Goal: Communication & Community: Answer question/provide support

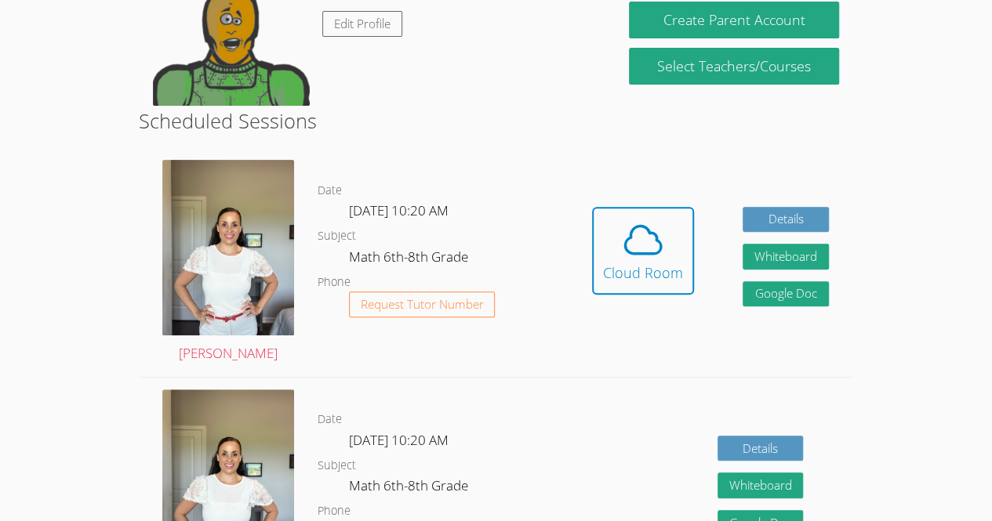
scroll to position [215, 0]
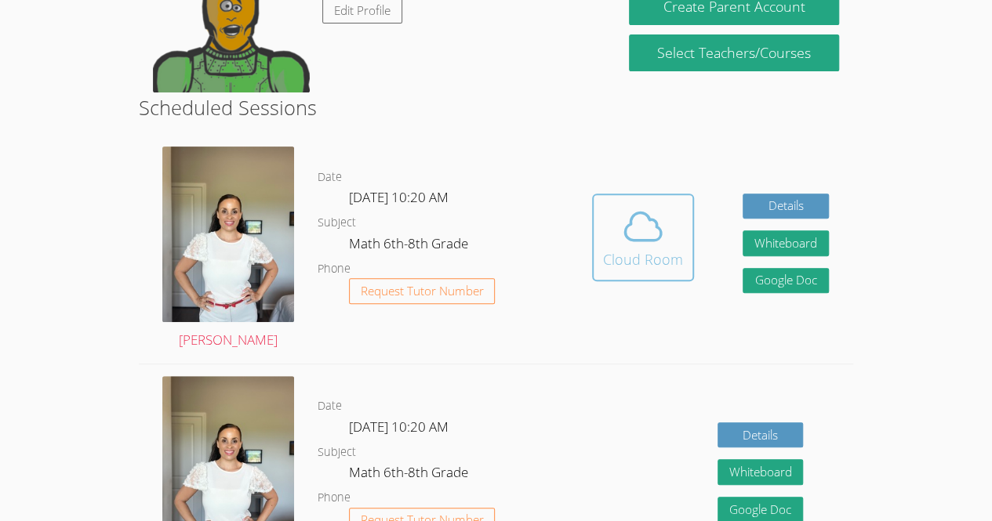
click at [648, 231] on icon at bounding box center [643, 227] width 44 height 44
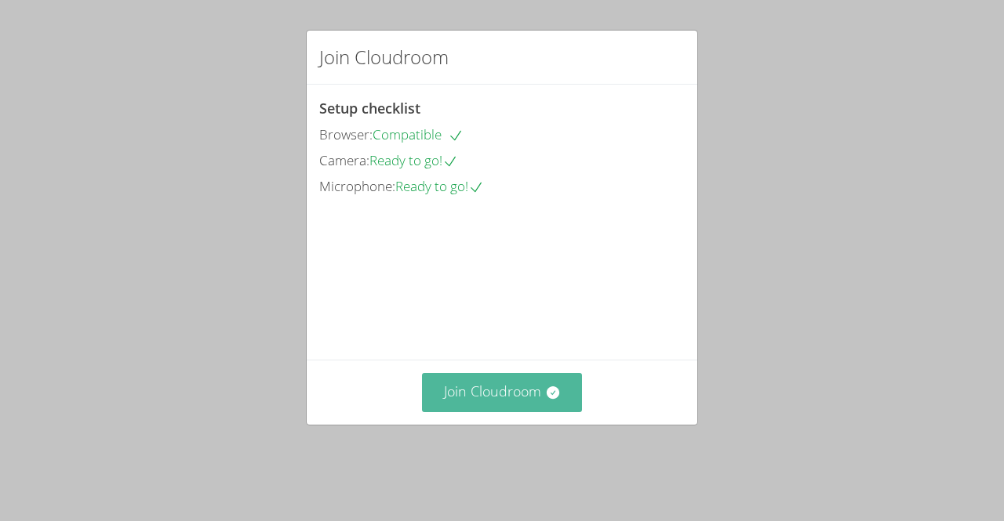
click at [430, 408] on button "Join Cloudroom" at bounding box center [502, 392] width 161 height 38
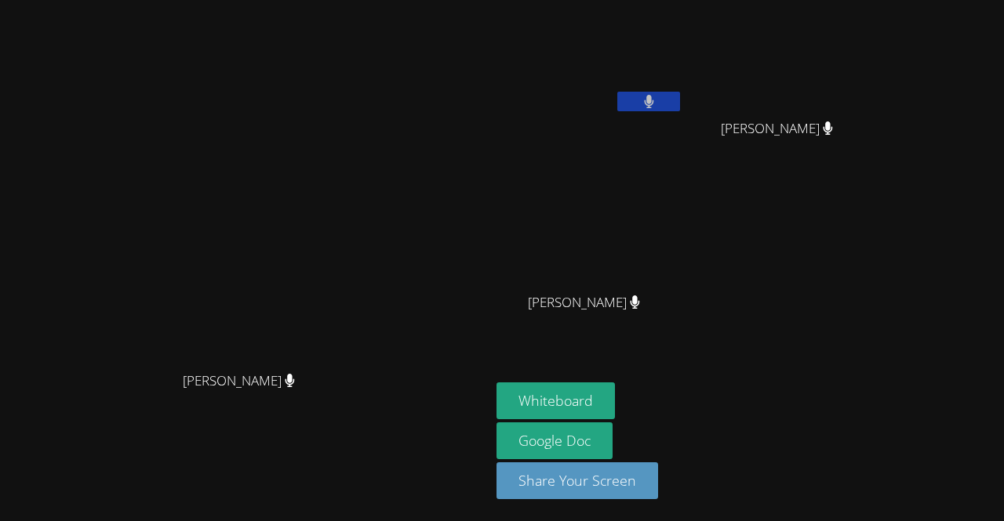
click at [649, 122] on div "Luis Carlos Marquez Ramos" at bounding box center [589, 90] width 187 height 168
click at [680, 93] on button at bounding box center [648, 102] width 63 height 20
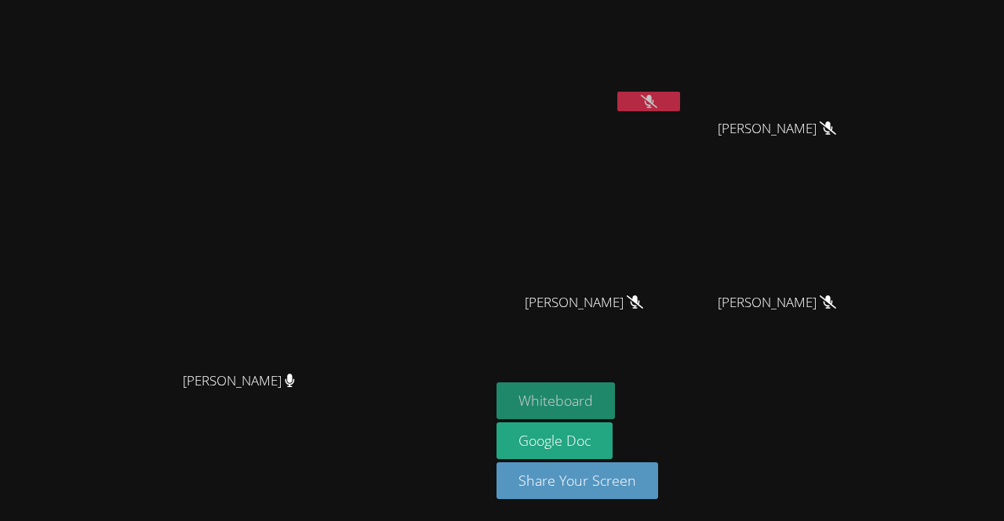
click at [615, 408] on button "Whiteboard" at bounding box center [555, 401] width 118 height 37
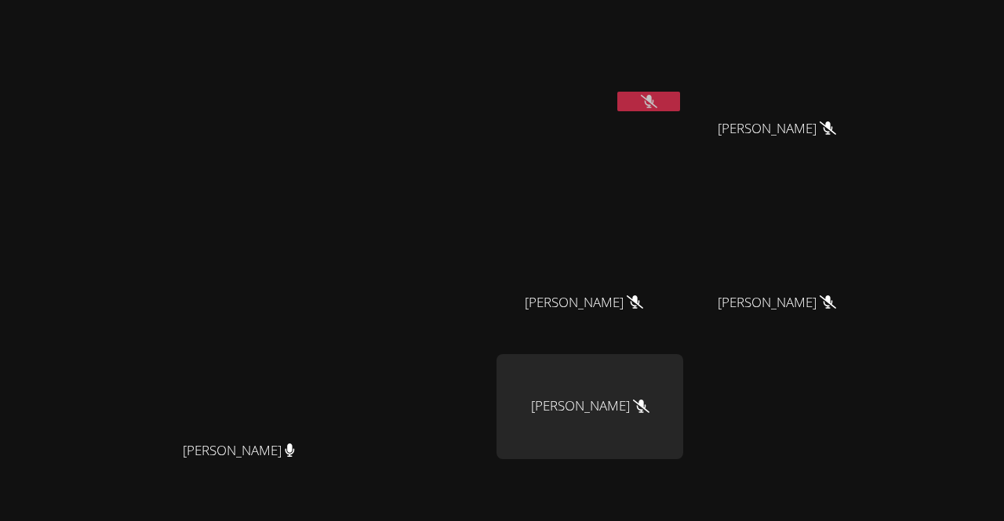
click at [680, 98] on button at bounding box center [648, 102] width 63 height 20
click at [58, 267] on div "[PERSON_NAME]" at bounding box center [244, 299] width 477 height 269
click at [47, 210] on div "[PERSON_NAME]" at bounding box center [244, 299] width 477 height 269
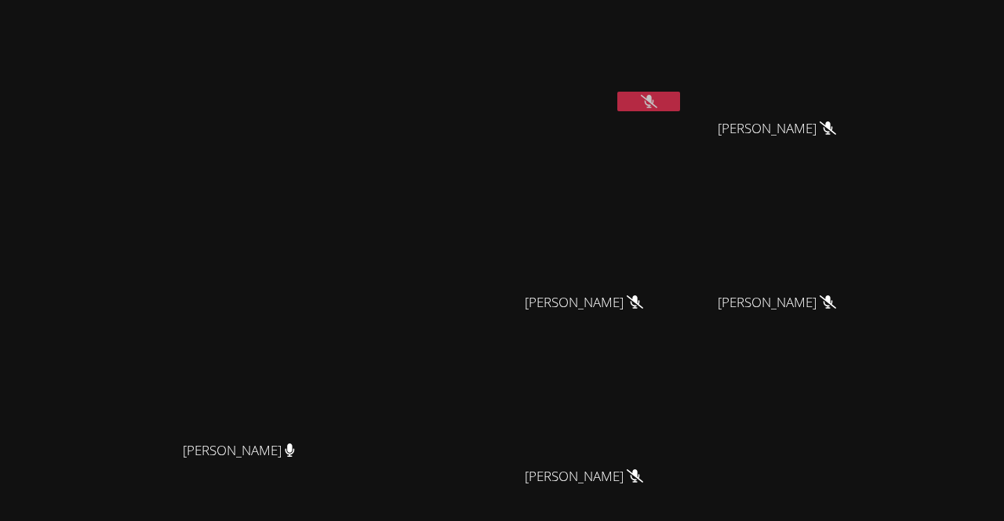
click at [676, 418] on video at bounding box center [589, 406] width 187 height 105
click at [683, 410] on video at bounding box center [589, 406] width 187 height 105
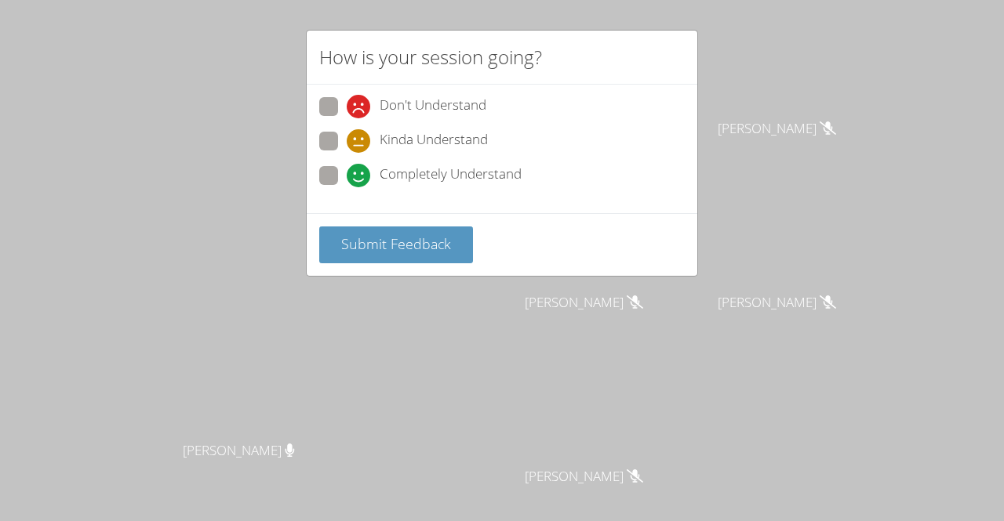
click at [356, 175] on icon at bounding box center [359, 176] width 24 height 24
click at [356, 175] on input "Completely Understand" at bounding box center [353, 172] width 13 height 13
radio input "true"
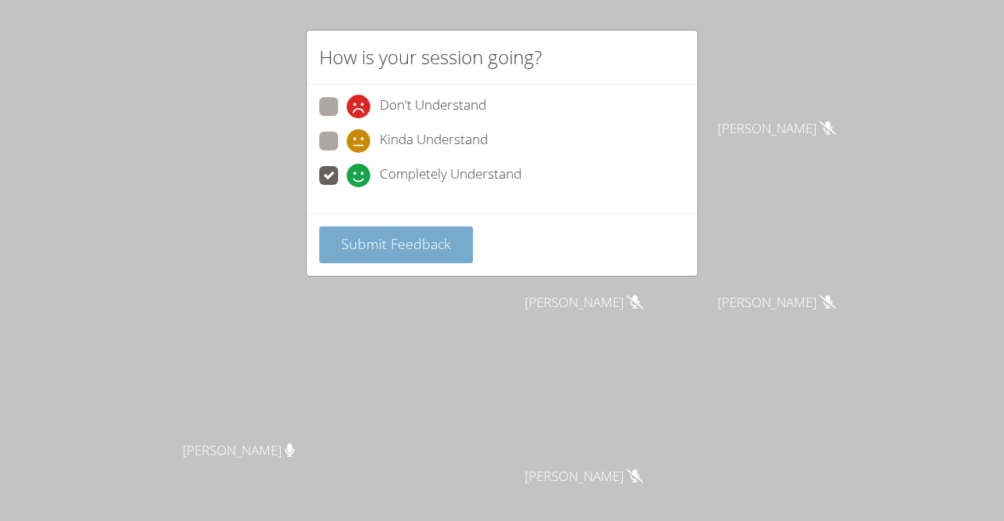
click at [395, 252] on button "Submit Feedback" at bounding box center [396, 245] width 154 height 37
